Goal: Transaction & Acquisition: Obtain resource

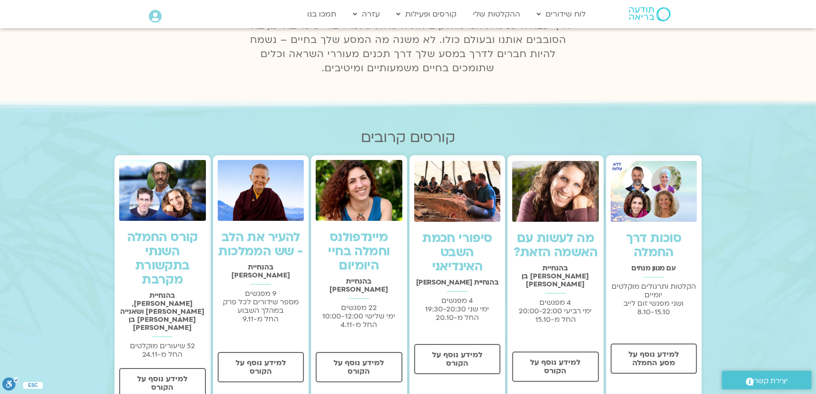
scroll to position [214, 0]
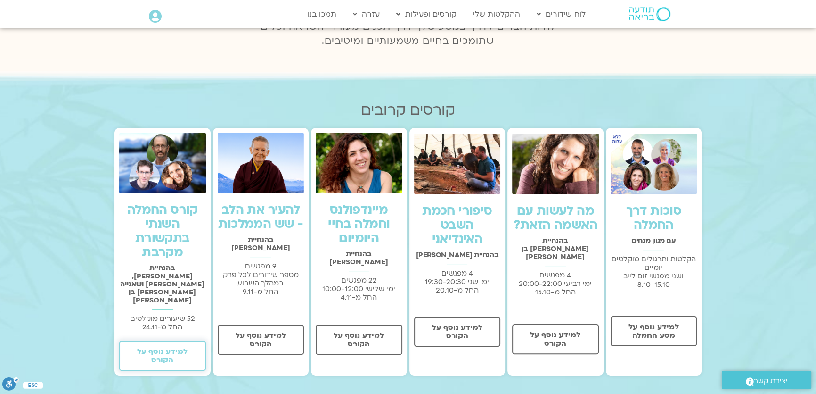
click at [179, 347] on span "למידע נוסף על הקורס" at bounding box center [163, 355] width 62 height 17
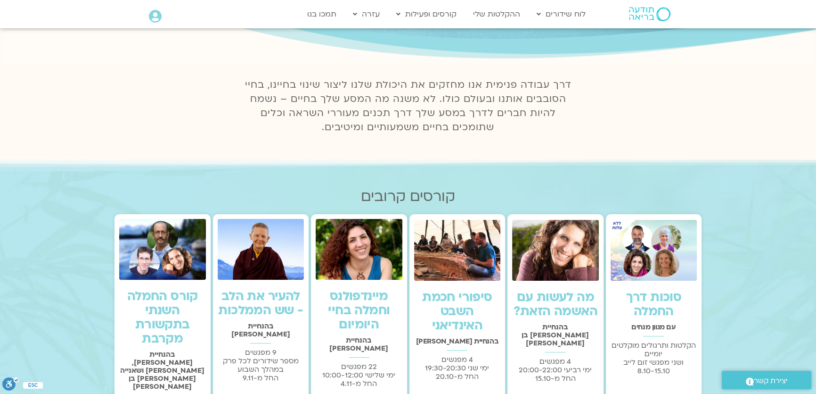
scroll to position [128, 0]
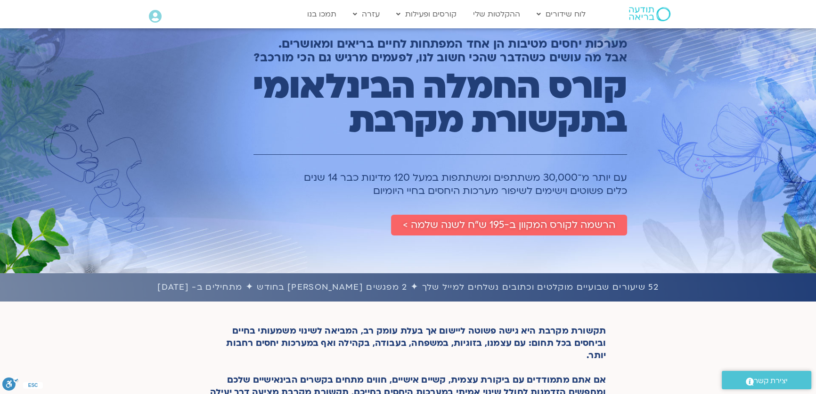
scroll to position [24, 0]
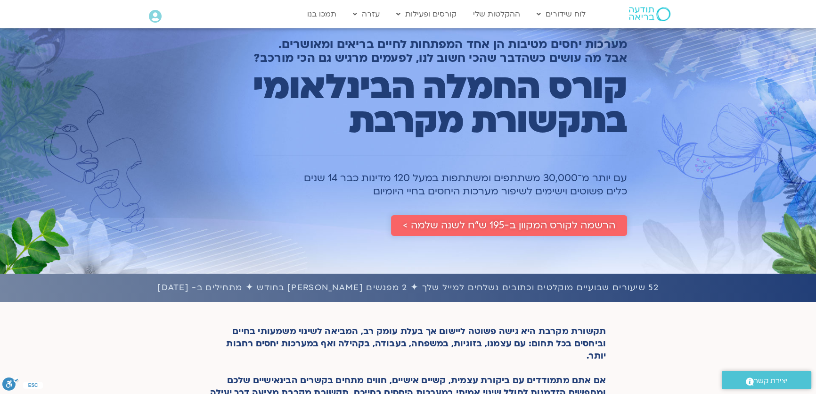
click at [492, 229] on span "הרשמה לקורס המקוון ב-195 ש״ח לשנה שלמה >" at bounding box center [509, 225] width 213 height 11
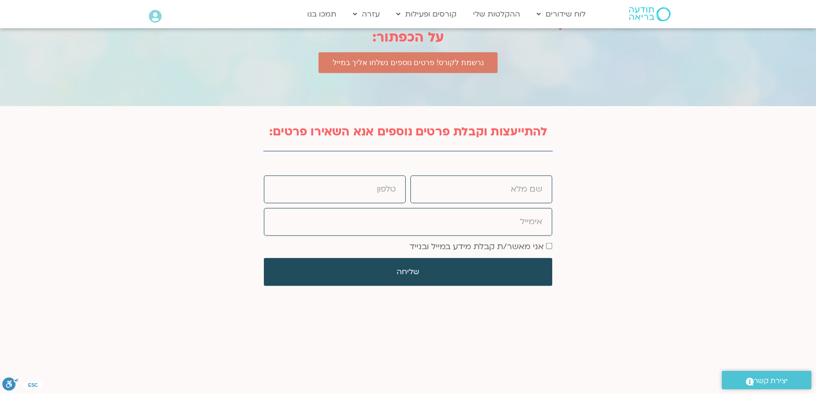
scroll to position [3157, 0]
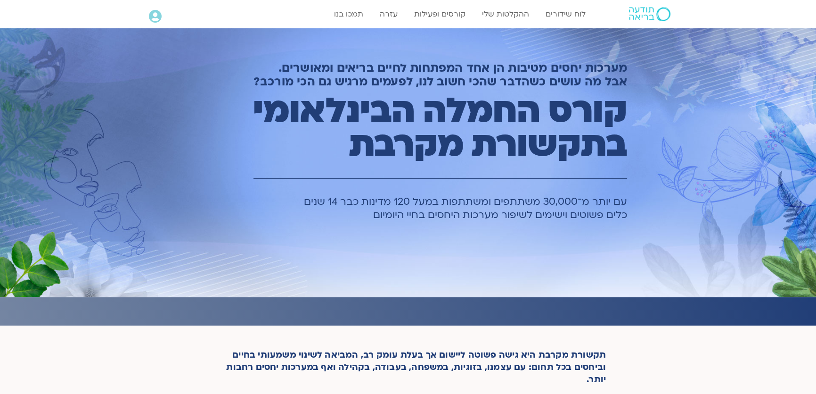
click at [238, 119] on h1 "קורס החמלה הבינלאומי בתקשורת מקרבת​" at bounding box center [420, 128] width 416 height 68
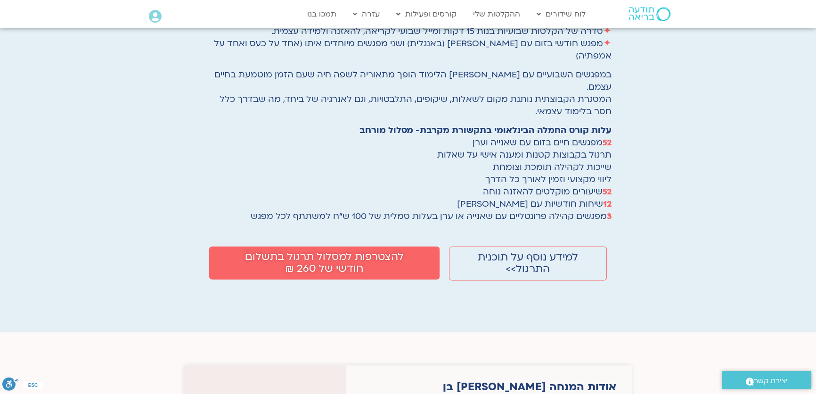
scroll to position [1671, 0]
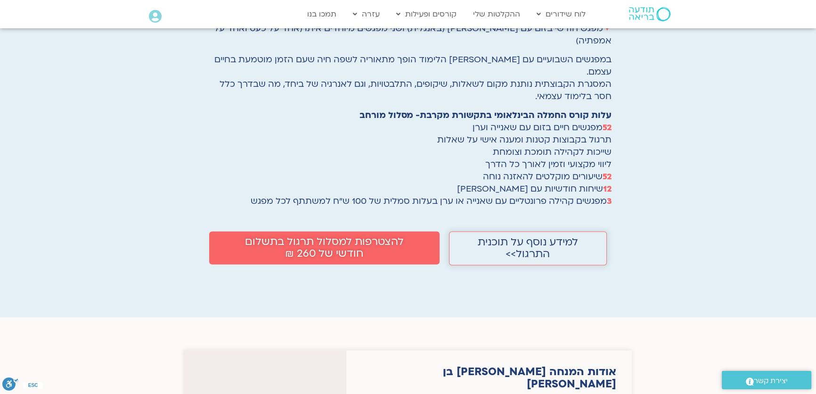
click at [500, 236] on span "למידע נוסף על תוכנית התרגול>>" at bounding box center [528, 248] width 105 height 24
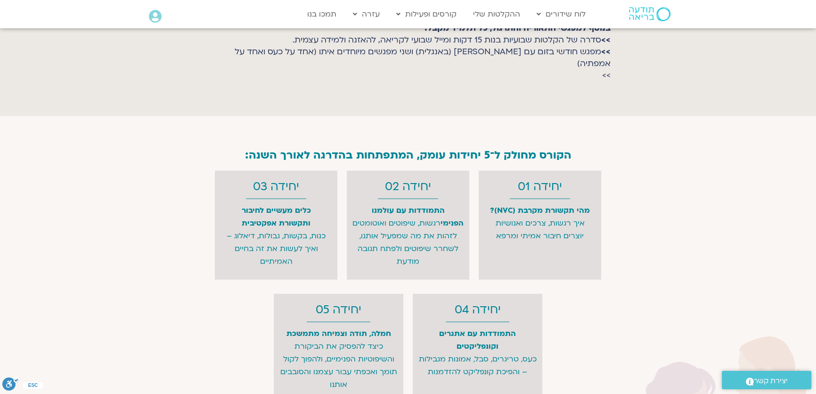
scroll to position [2786, 0]
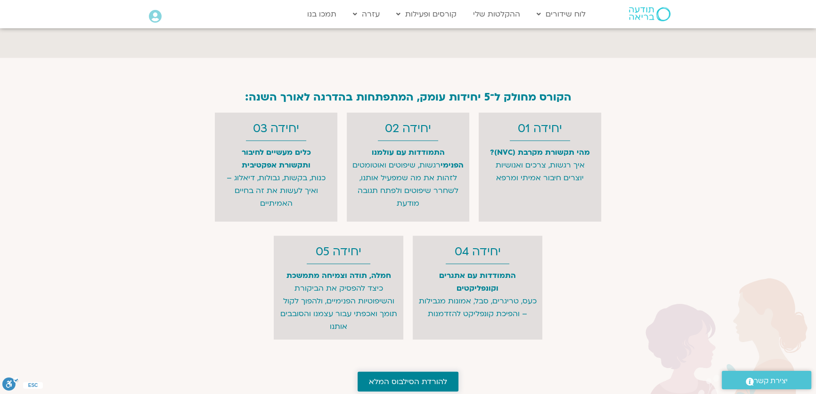
click at [416, 377] on span "להורדת הסילבוס המלא" at bounding box center [408, 381] width 78 height 8
click at [433, 377] on span "להורדת הסילבוס המלא" at bounding box center [408, 381] width 78 height 8
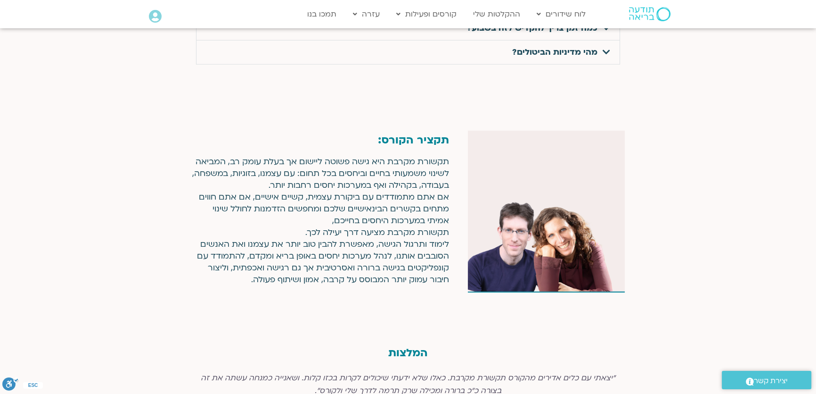
scroll to position [3514, 0]
